Goal: Task Accomplishment & Management: Complete application form

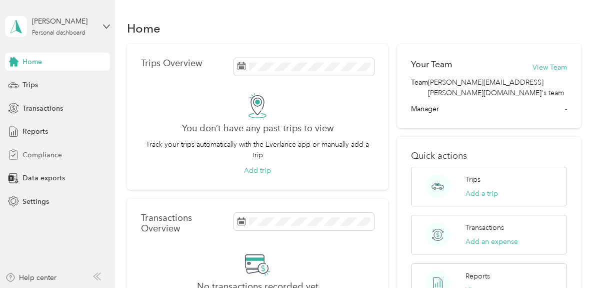
click at [31, 160] on span "Compliance" at bounding box center [43, 155] width 40 height 11
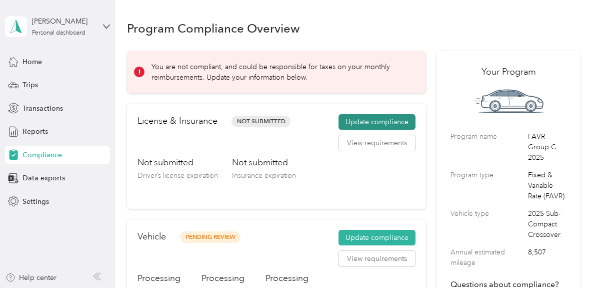
click at [362, 124] on button "Update compliance" at bounding box center [377, 122] width 77 height 16
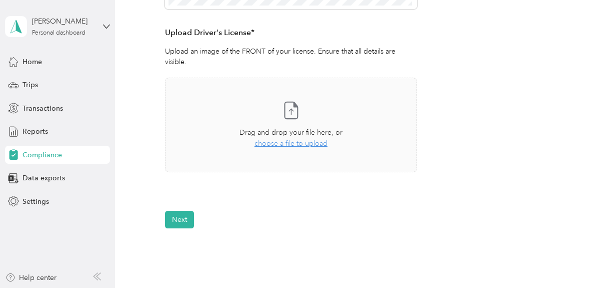
scroll to position [274, 0]
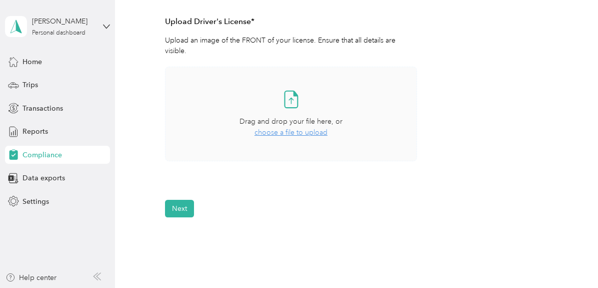
click at [283, 134] on span "choose a file to upload" at bounding box center [291, 132] width 73 height 9
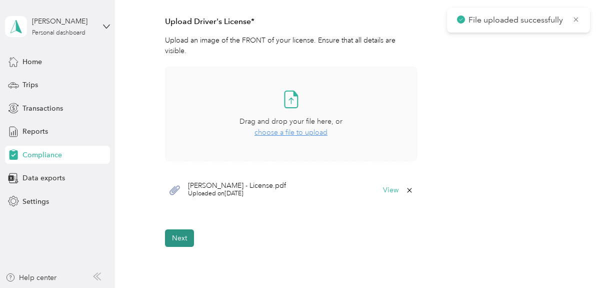
click at [179, 243] on button "Next" at bounding box center [179, 238] width 29 height 18
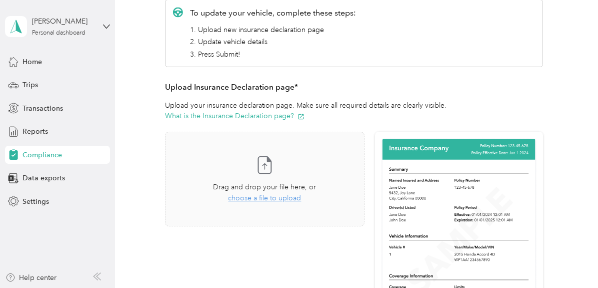
scroll to position [139, 0]
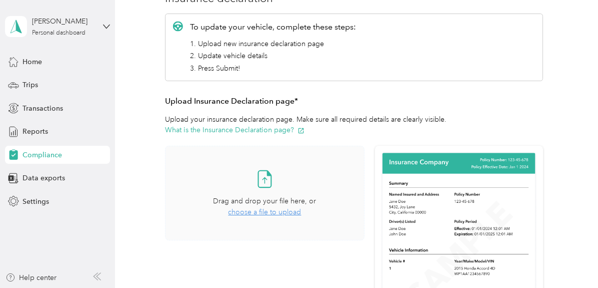
click at [253, 211] on span "choose a file to upload" at bounding box center [264, 212] width 73 height 9
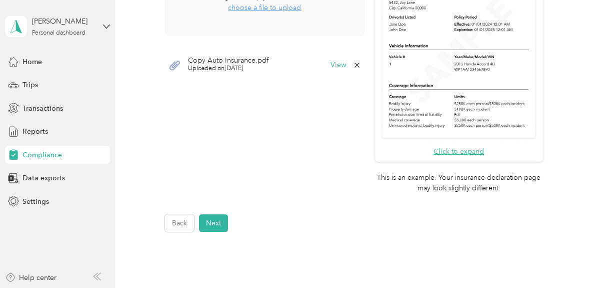
scroll to position [348, 0]
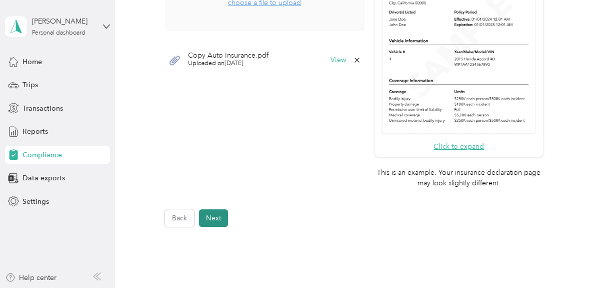
click at [217, 218] on button "Next" at bounding box center [213, 218] width 29 height 18
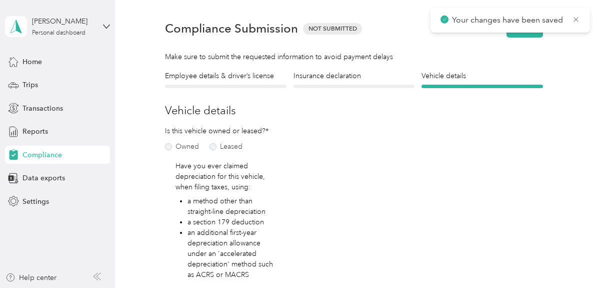
scroll to position [12, 0]
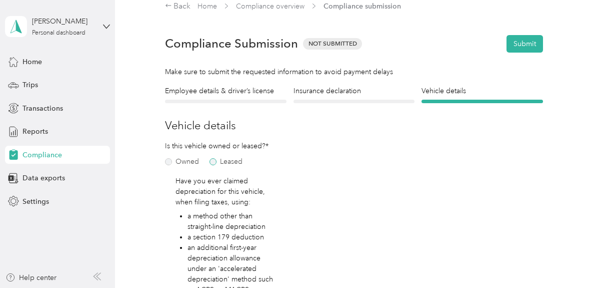
click at [215, 162] on label "Leased" at bounding box center [226, 161] width 33 height 7
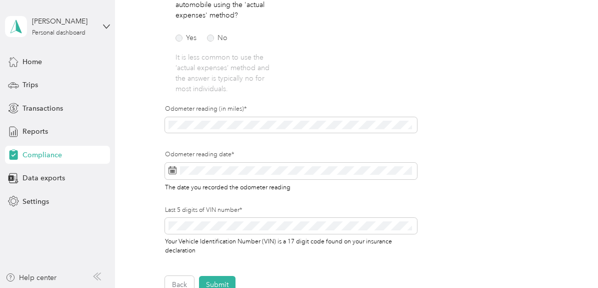
scroll to position [211, 0]
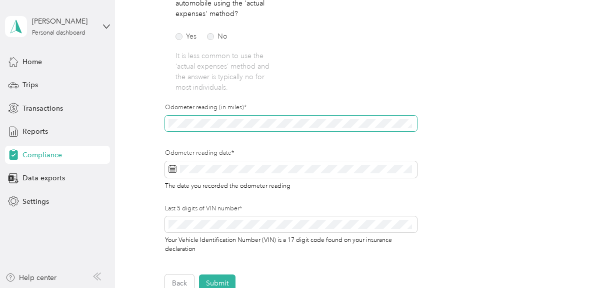
click at [160, 125] on div "Employee details & driver’s license License Insurance declaration Insurance Veh…" at bounding box center [354, 89] width 454 height 405
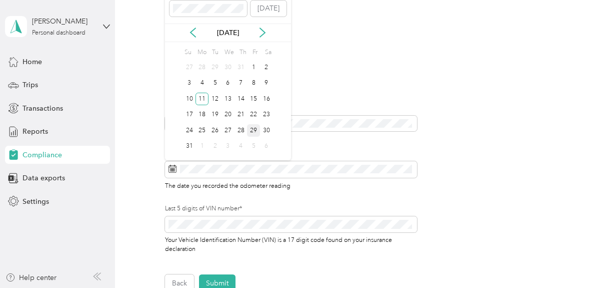
click at [254, 131] on div "29" at bounding box center [253, 130] width 13 height 13
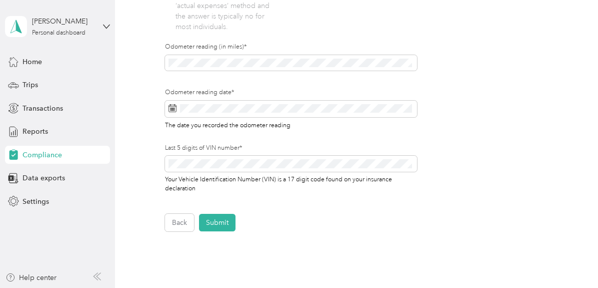
scroll to position [277, 0]
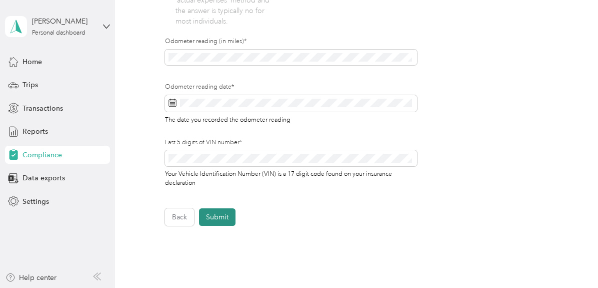
click at [228, 215] on button "Submit" at bounding box center [217, 217] width 37 height 18
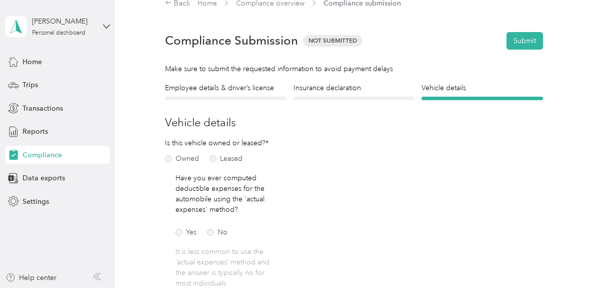
scroll to position [12, 0]
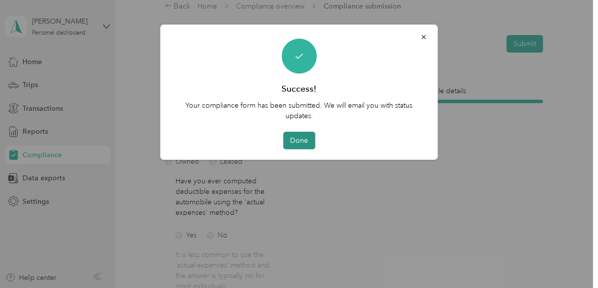
click at [304, 142] on button "Done" at bounding box center [299, 141] width 32 height 18
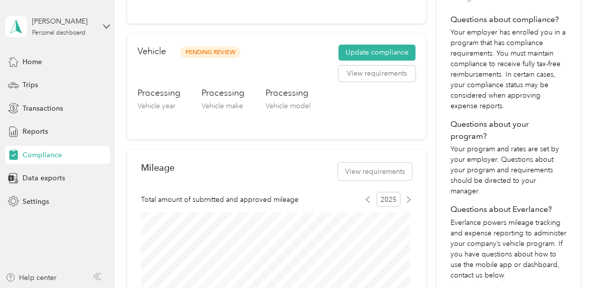
scroll to position [266, 0]
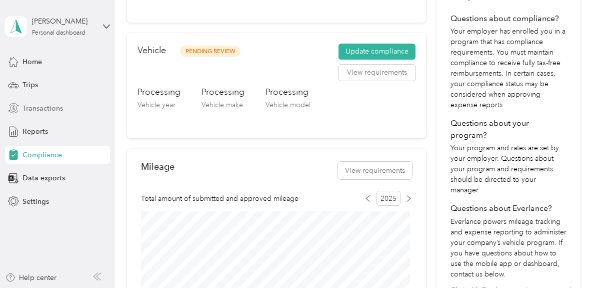
click at [37, 111] on span "Transactions" at bounding box center [43, 108] width 41 height 11
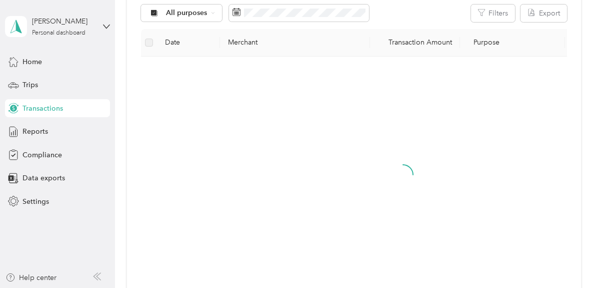
scroll to position [266, 0]
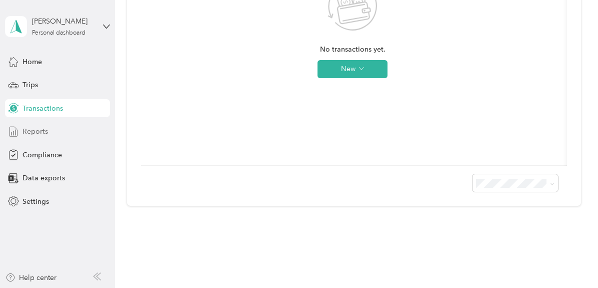
click at [31, 137] on div "Reports" at bounding box center [57, 132] width 105 height 18
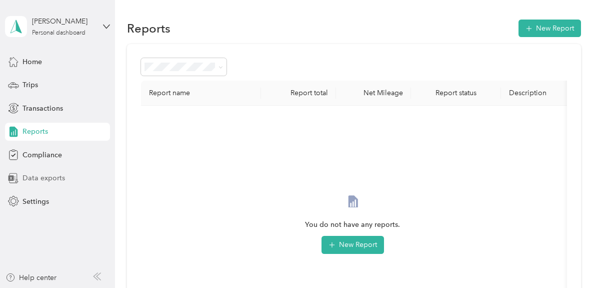
click at [29, 181] on span "Data exports" at bounding box center [44, 178] width 43 height 11
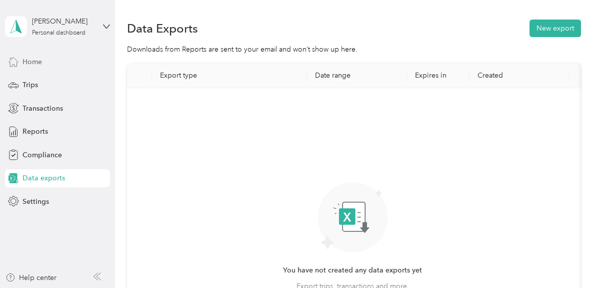
click at [33, 67] on div "Home" at bounding box center [57, 62] width 105 height 18
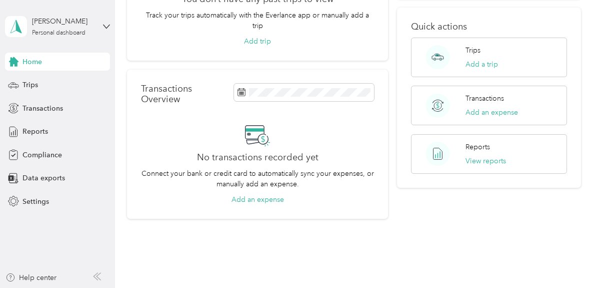
scroll to position [163, 0]
